Goal: Information Seeking & Learning: Check status

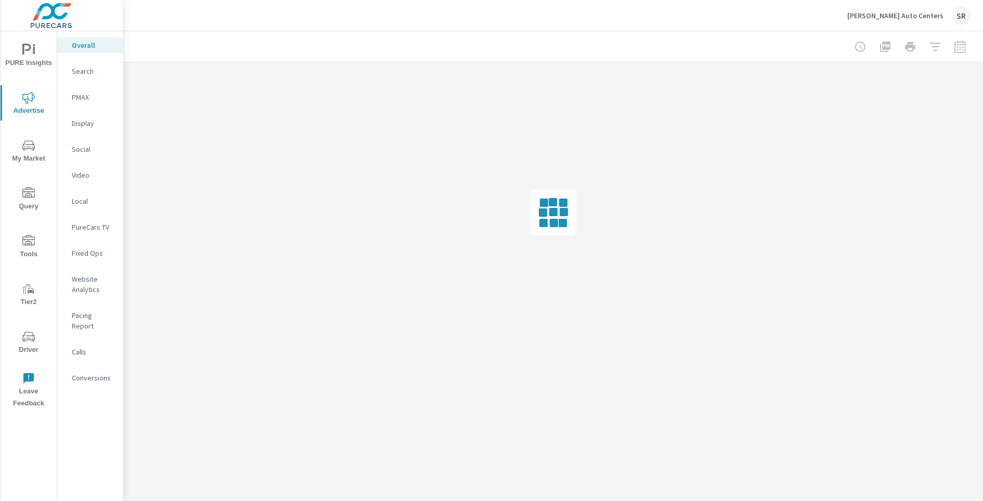
click at [85, 149] on p "Social" at bounding box center [93, 149] width 43 height 10
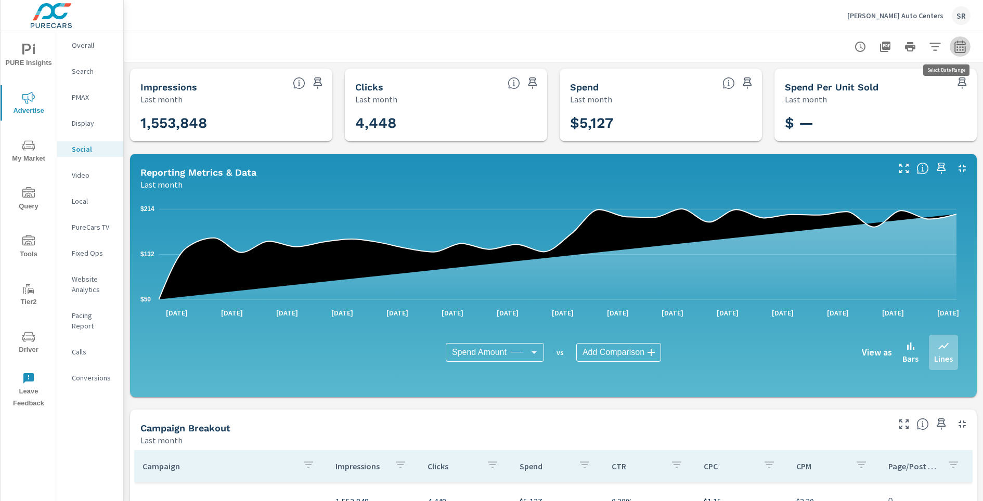
click at [953, 51] on icon "button" at bounding box center [959, 47] width 12 height 12
select select "Last month"
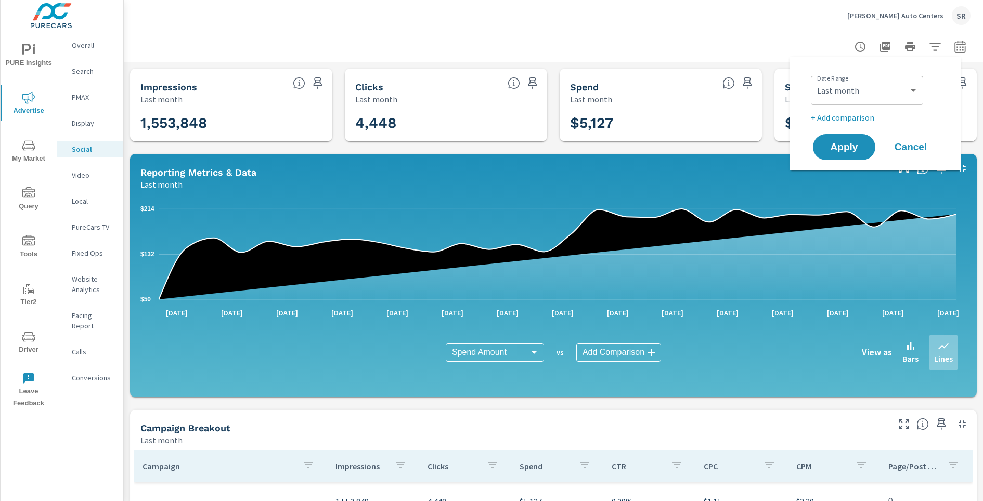
click at [860, 121] on p "+ Add comparison" at bounding box center [877, 117] width 133 height 12
select select "Previous period"
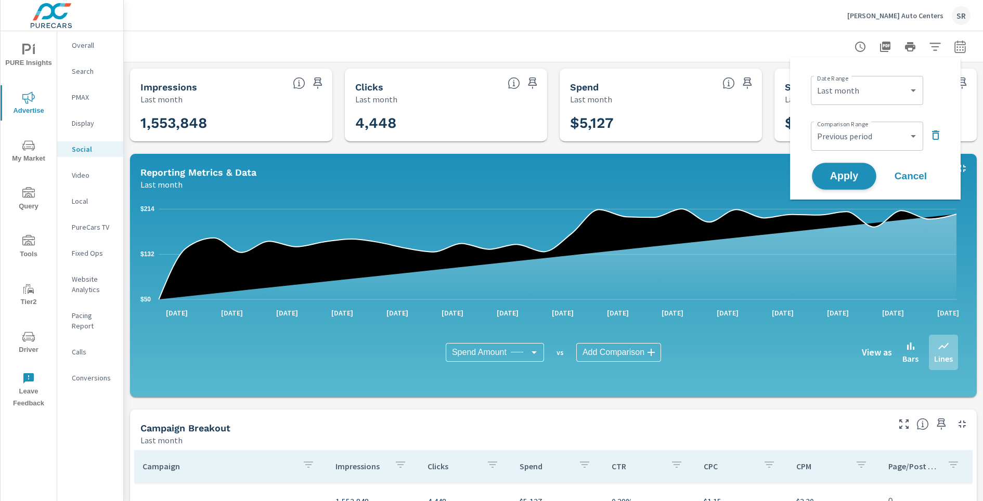
click at [852, 174] on span "Apply" at bounding box center [843, 177] width 43 height 10
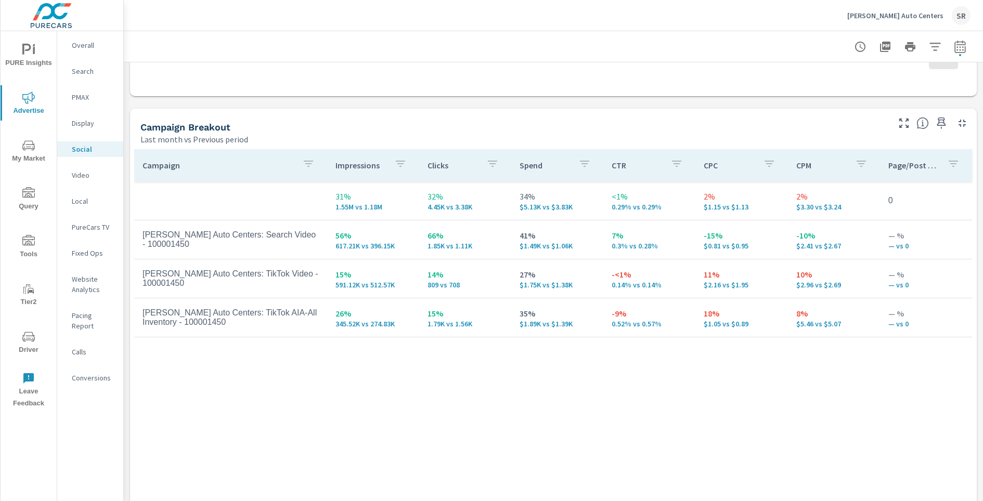
scroll to position [407, 0]
click at [898, 123] on icon "button" at bounding box center [903, 121] width 12 height 12
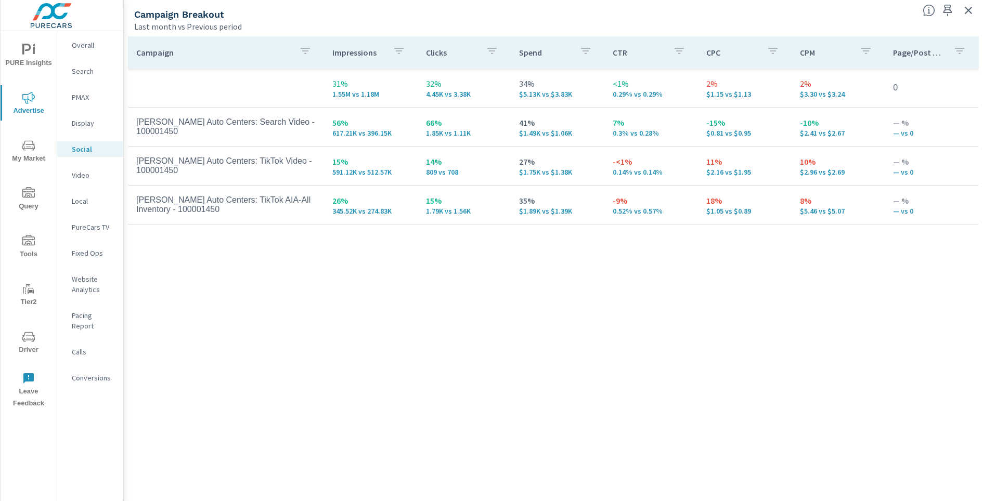
click at [968, 14] on icon "button" at bounding box center [968, 10] width 12 height 12
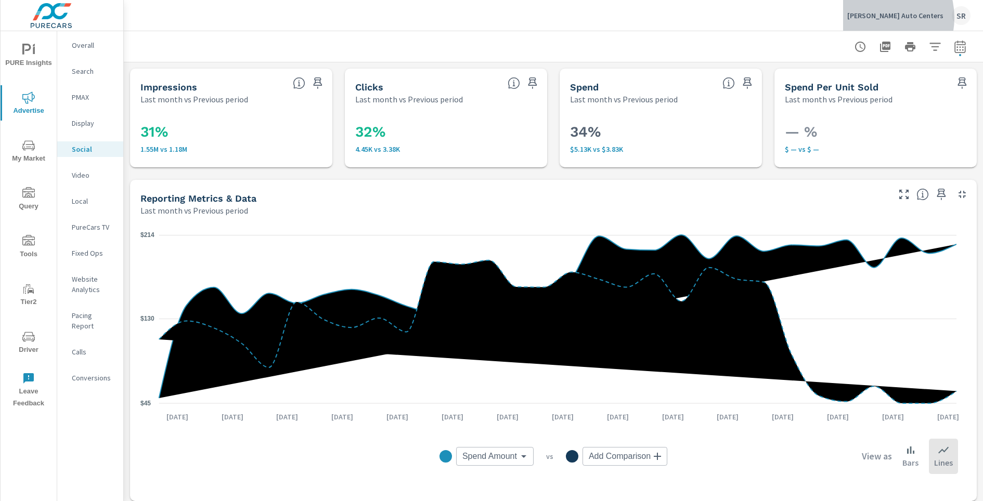
click at [895, 18] on p "[PERSON_NAME] Auto Centers" at bounding box center [895, 15] width 96 height 9
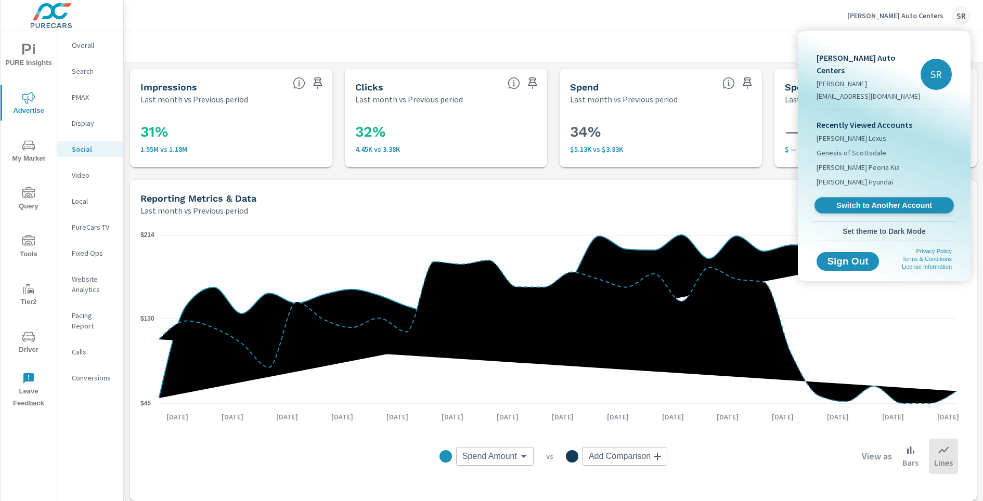
click at [867, 201] on span "Switch to Another Account" at bounding box center [883, 206] width 127 height 10
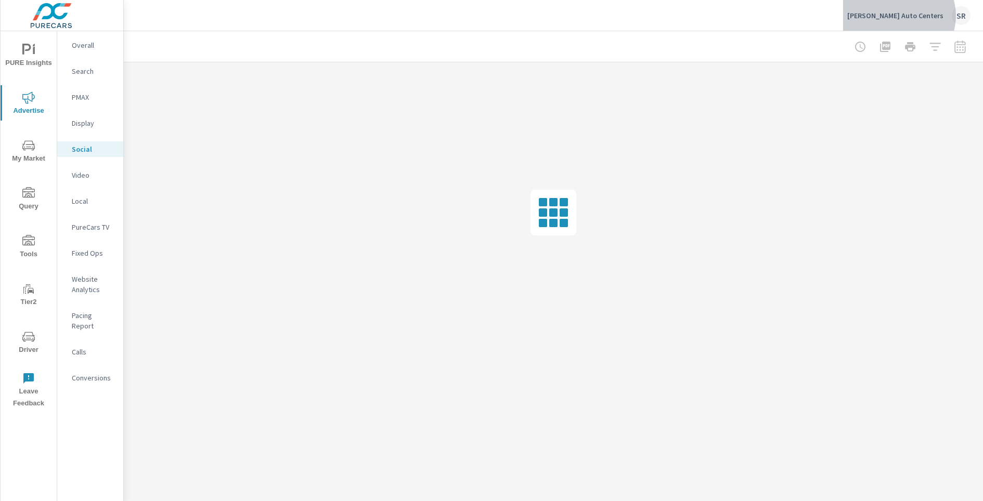
click at [921, 16] on p "[PERSON_NAME] Auto Centers" at bounding box center [895, 15] width 96 height 9
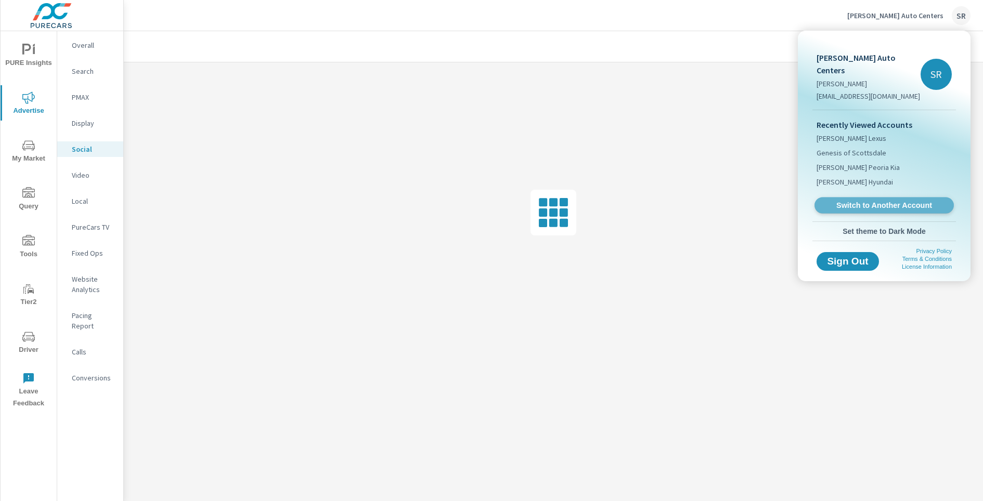
click at [869, 201] on span "Switch to Another Account" at bounding box center [883, 206] width 127 height 10
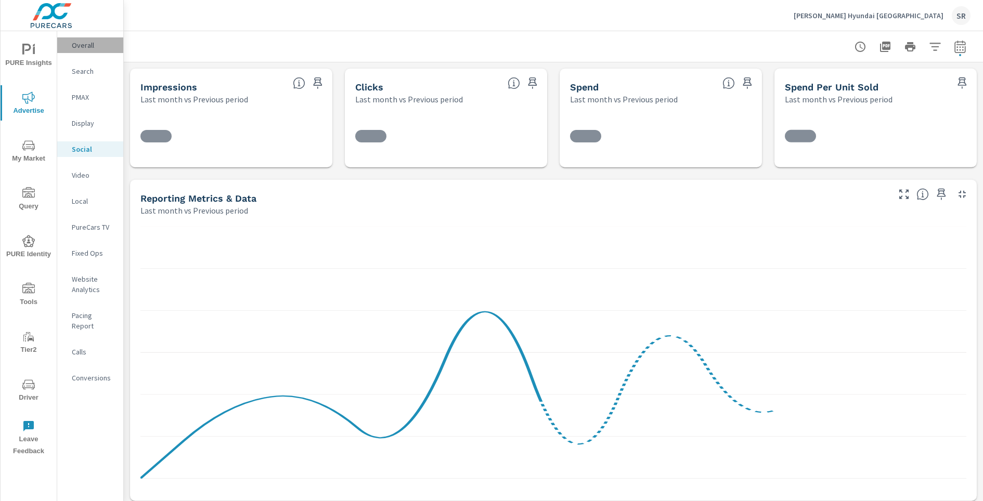
click at [76, 41] on p "Overall" at bounding box center [93, 45] width 43 height 10
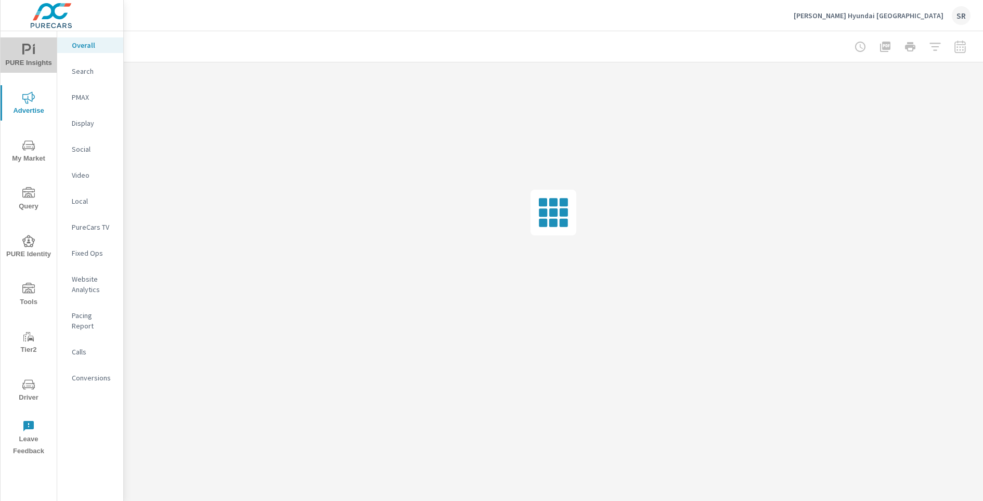
click at [9, 49] on span "PURE Insights" at bounding box center [29, 56] width 50 height 25
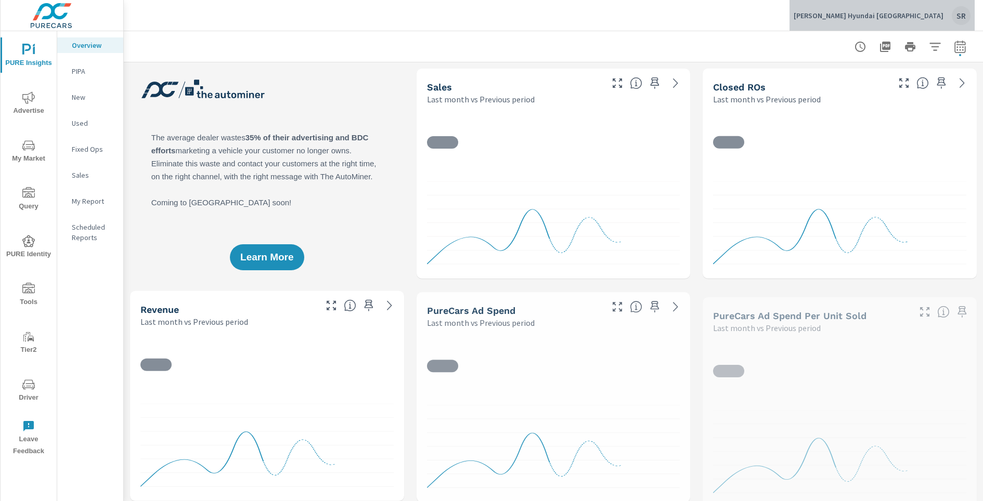
click at [926, 19] on p "[PERSON_NAME] Hyundai [GEOGRAPHIC_DATA]" at bounding box center [868, 15] width 150 height 9
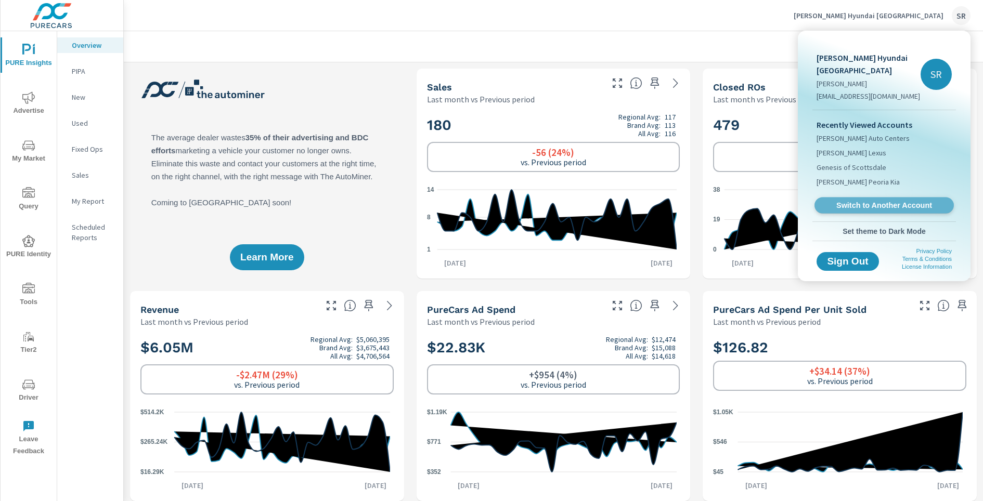
click at [881, 205] on span "Switch to Another Account" at bounding box center [883, 206] width 127 height 10
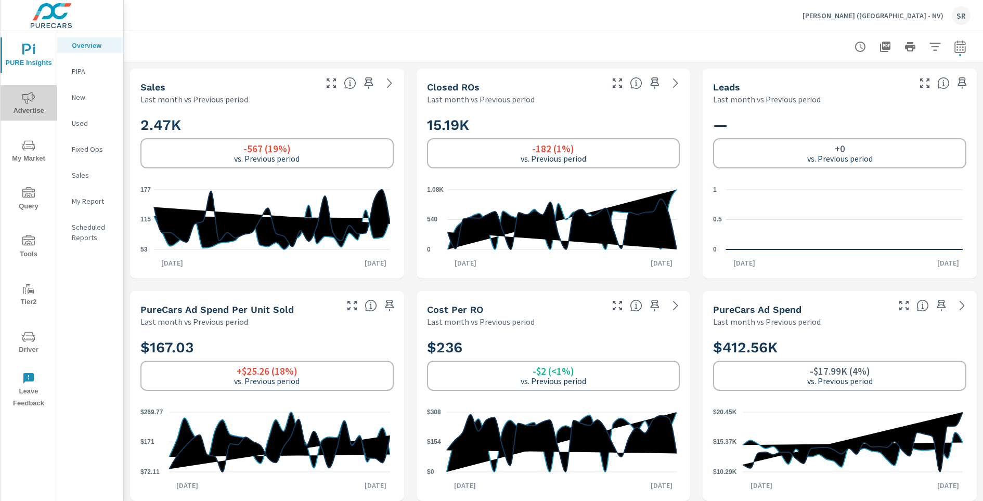
click at [32, 106] on span "Advertise" at bounding box center [29, 104] width 50 height 25
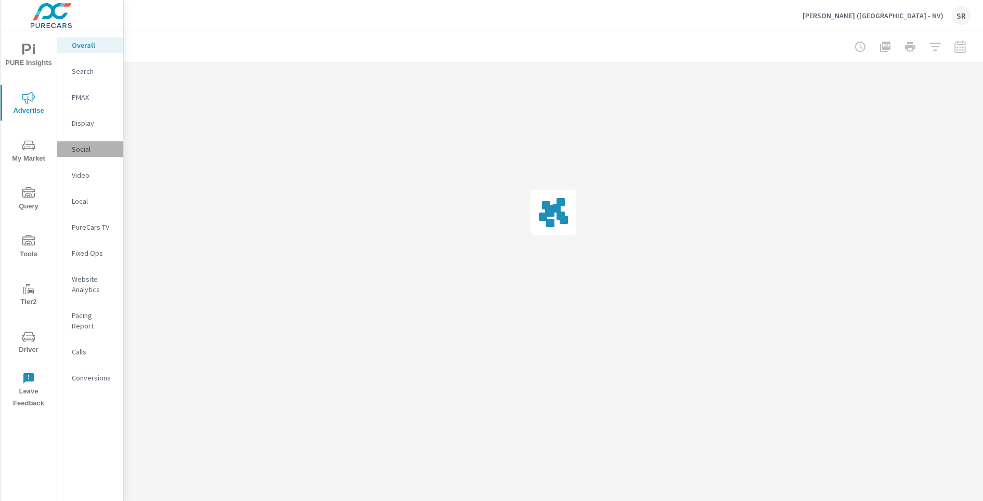
click at [90, 155] on div "Social" at bounding box center [90, 149] width 66 height 16
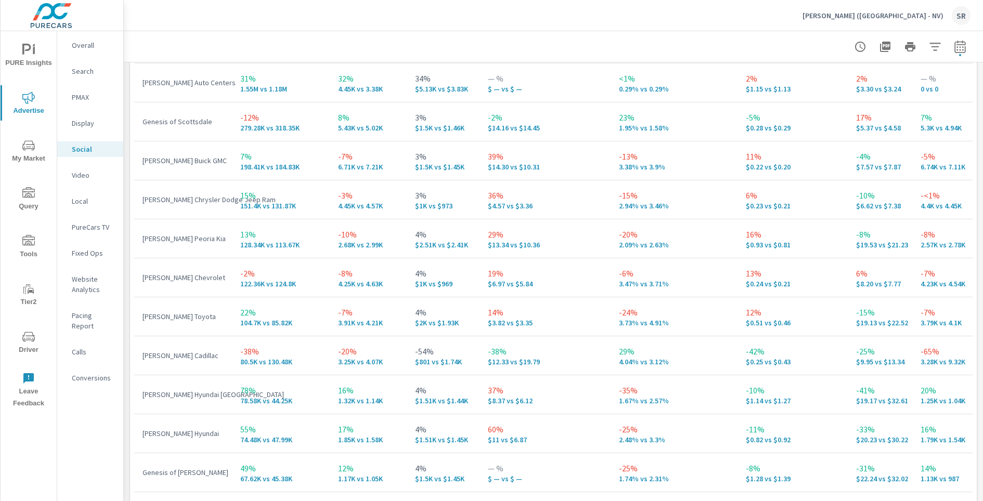
scroll to position [676, 0]
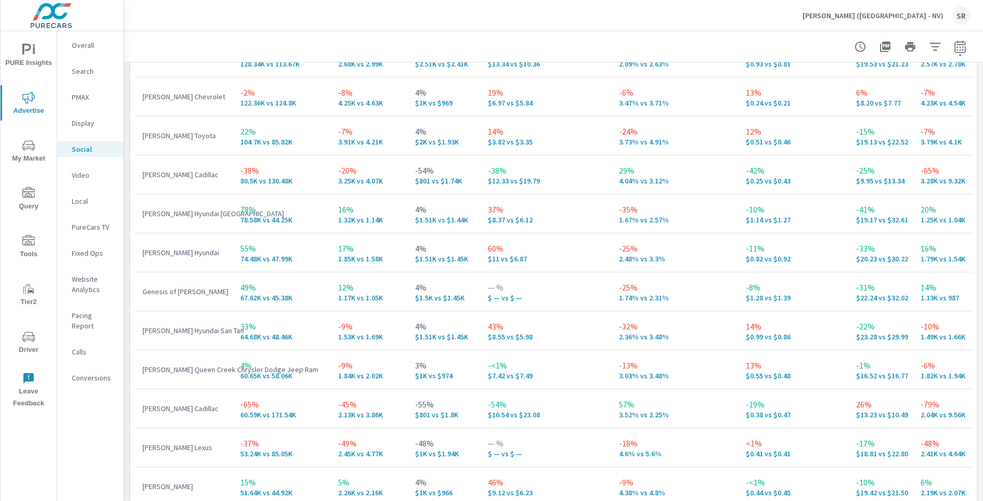
scroll to position [188, 0]
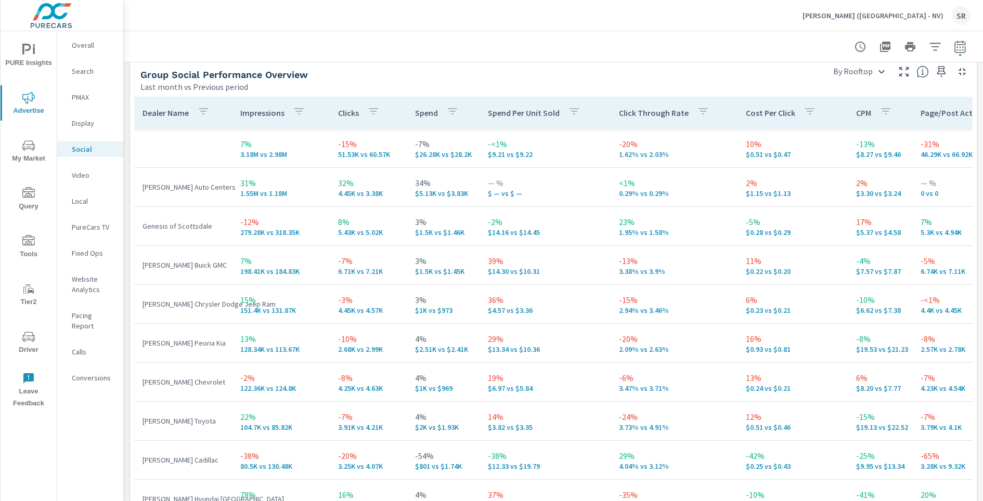
scroll to position [566, 0]
